Goal: Information Seeking & Learning: Check status

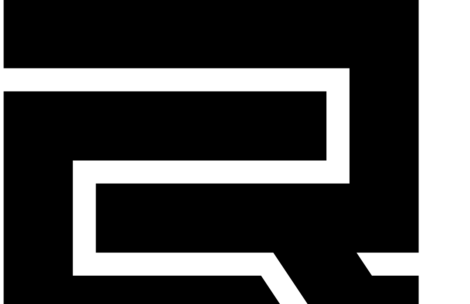
scroll to position [72, 0]
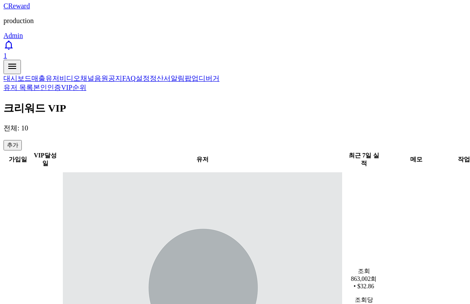
scroll to position [362, 0]
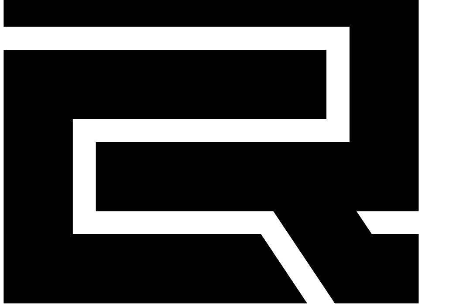
scroll to position [0, 0]
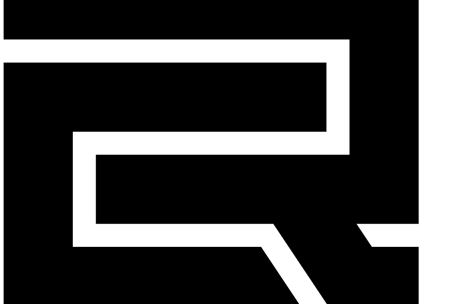
scroll to position [69, 0]
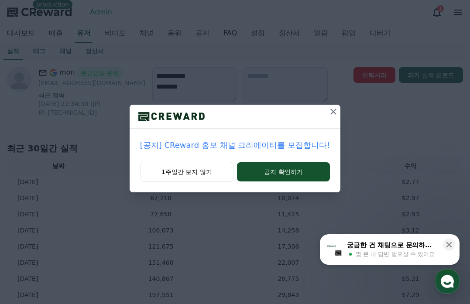
click at [328, 111] on icon at bounding box center [333, 111] width 10 height 10
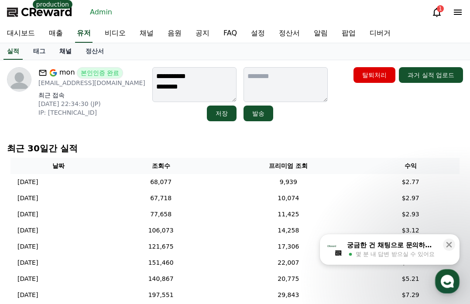
click at [62, 50] on link "채널" at bounding box center [65, 51] width 26 height 17
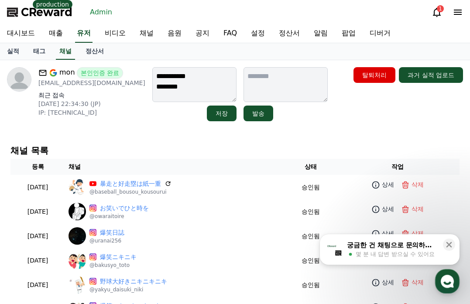
scroll to position [2, 0]
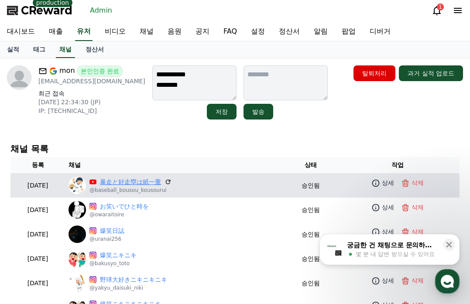
click at [147, 181] on link "暴走と好走塁は紙一重" at bounding box center [130, 182] width 61 height 9
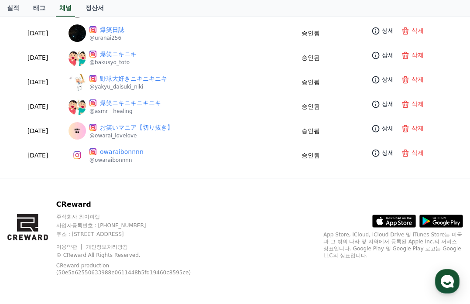
scroll to position [0, 0]
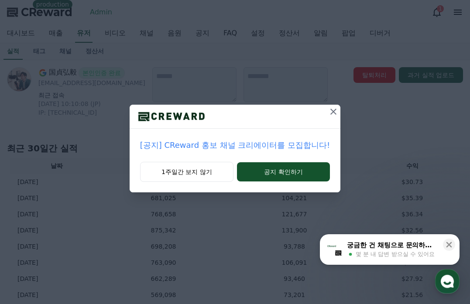
click at [328, 112] on icon at bounding box center [333, 111] width 10 height 10
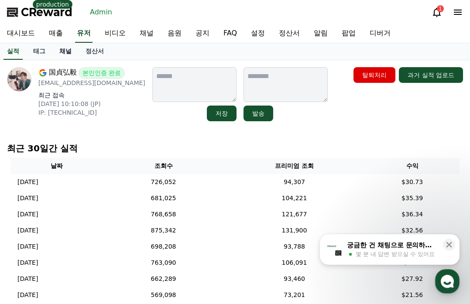
click at [65, 52] on link "채널" at bounding box center [65, 51] width 26 height 17
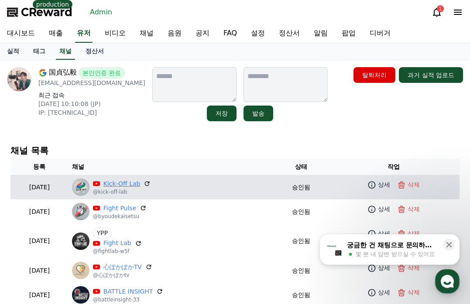
click at [140, 181] on link "Kick-Off Lab" at bounding box center [121, 183] width 37 height 9
click at [140, 183] on link "Kick-Off Lab" at bounding box center [121, 183] width 37 height 9
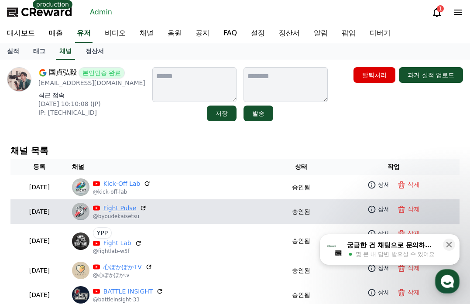
click at [137, 211] on link "Fight Pulse" at bounding box center [119, 208] width 33 height 9
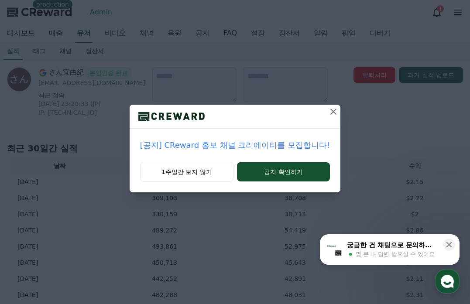
click at [330, 110] on icon at bounding box center [333, 112] width 6 height 6
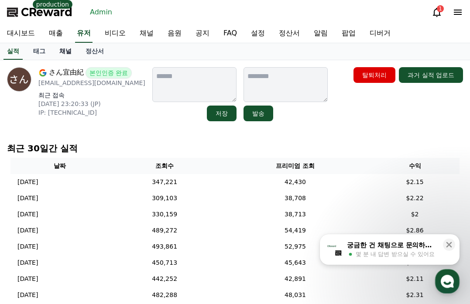
click at [56, 55] on link "채널" at bounding box center [65, 51] width 26 height 17
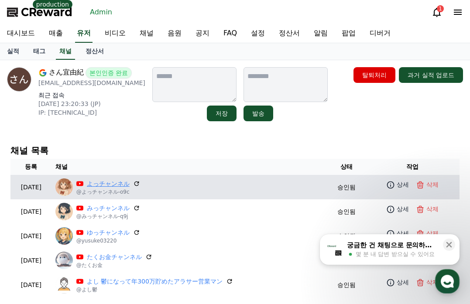
click at [123, 181] on link "よっチャンネル" at bounding box center [108, 183] width 43 height 9
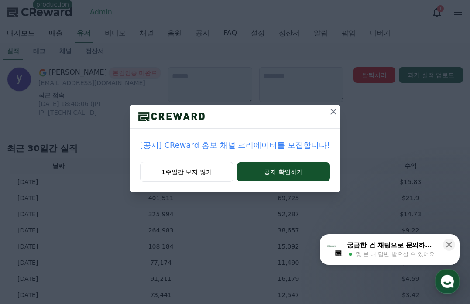
click at [328, 110] on icon at bounding box center [333, 111] width 10 height 10
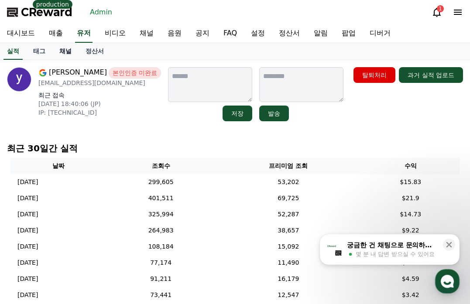
click at [64, 52] on link "채널" at bounding box center [65, 51] width 26 height 17
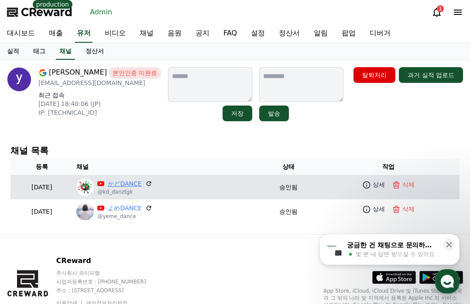
click at [141, 184] on link "かどDANCE" at bounding box center [125, 183] width 34 height 9
